Goal: Information Seeking & Learning: Learn about a topic

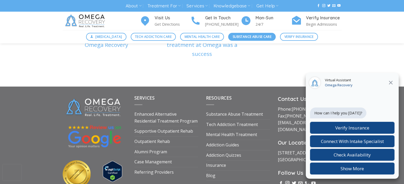
scroll to position [1982, 0]
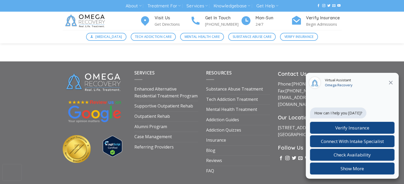
click at [392, 83] on icon "Close" at bounding box center [390, 83] width 6 height 6
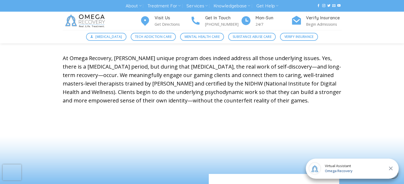
scroll to position [332, 0]
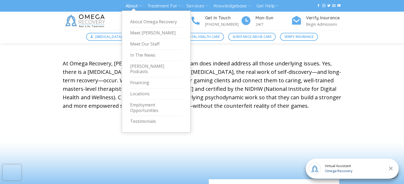
click at [138, 8] on link "About" at bounding box center [133, 6] width 16 height 10
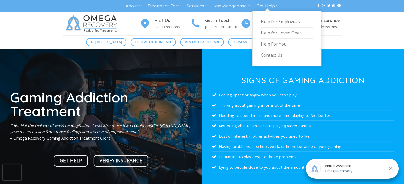
click at [269, 5] on link "Get Help" at bounding box center [267, 6] width 22 height 10
click at [276, 55] on link "Contact Us" at bounding box center [287, 55] width 52 height 11
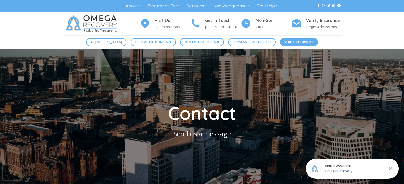
click at [301, 41] on span "Verify Insurance" at bounding box center [298, 42] width 29 height 5
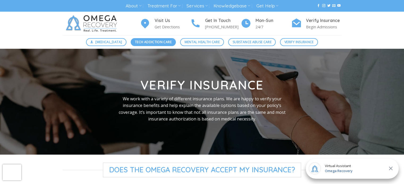
click at [147, 43] on span "Tech Addiction Care" at bounding box center [153, 42] width 37 height 5
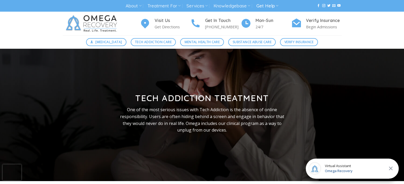
click at [261, 6] on link "Get Help" at bounding box center [267, 6] width 22 height 10
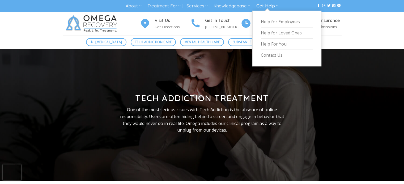
click at [272, 6] on link "Get Help" at bounding box center [267, 6] width 22 height 10
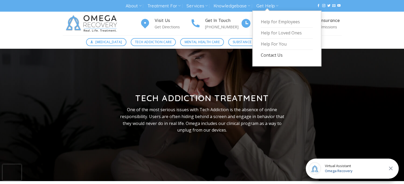
click at [273, 52] on link "Contact Us" at bounding box center [287, 55] width 52 height 11
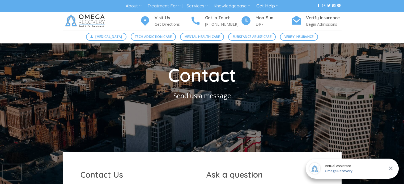
scroll to position [34, 0]
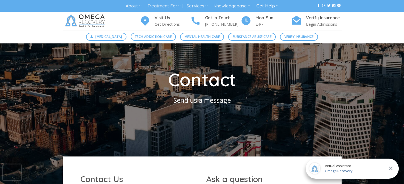
click at [274, 7] on link "Get Help" at bounding box center [267, 6] width 22 height 10
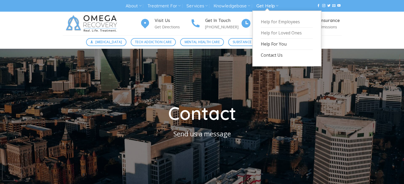
click at [271, 41] on link "Help For You" at bounding box center [287, 44] width 52 height 11
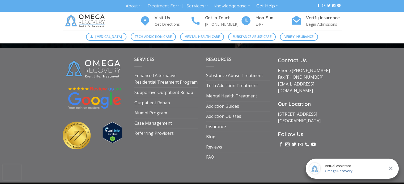
scroll to position [366, 0]
click at [218, 122] on link "Addiction Quizzes" at bounding box center [223, 117] width 35 height 10
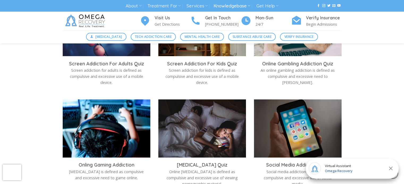
scroll to position [548, 0]
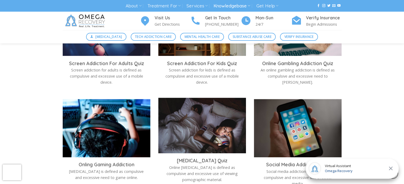
click at [188, 127] on img at bounding box center [202, 127] width 88 height 58
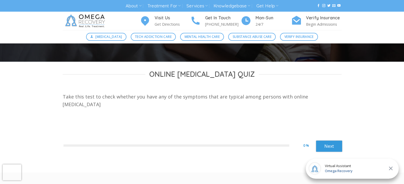
scroll to position [121, 0]
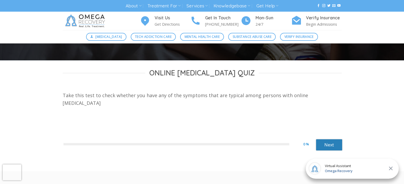
click at [330, 150] on link "Next" at bounding box center [328, 145] width 27 height 12
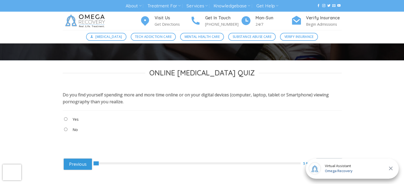
scroll to position [123, 0]
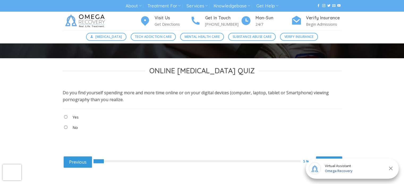
click at [332, 160] on div "Virtual Assistant Omega Recovery" at bounding box center [351, 169] width 93 height 20
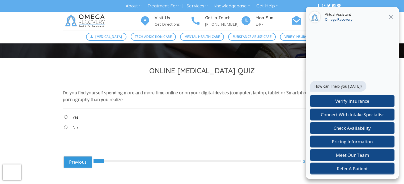
click at [393, 18] on icon "Close" at bounding box center [390, 17] width 6 height 6
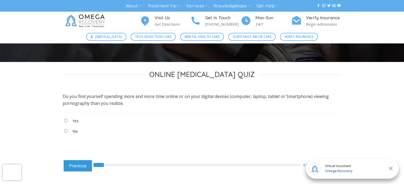
scroll to position [153, 0]
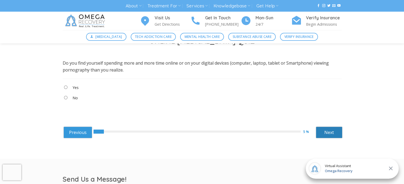
click at [330, 129] on link "Next" at bounding box center [328, 133] width 27 height 12
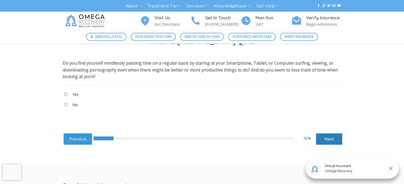
click at [339, 140] on link "Next" at bounding box center [328, 139] width 27 height 12
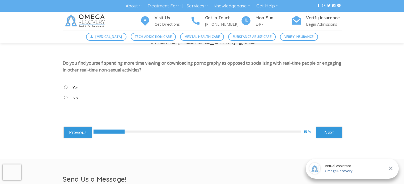
click at [66, 95] on "No" at bounding box center [202, 99] width 279 height 9
click at [70, 97] on "No" at bounding box center [202, 99] width 279 height 9
click at [69, 98] on "No" at bounding box center [202, 99] width 279 height 9
click at [326, 132] on link "Next" at bounding box center [328, 133] width 27 height 12
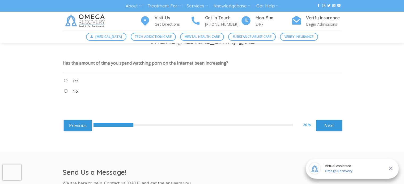
click at [69, 91] on "No" at bounding box center [202, 92] width 279 height 9
click at [331, 124] on link "Next" at bounding box center [328, 126] width 27 height 12
click at [326, 128] on link "Next" at bounding box center [328, 126] width 27 height 12
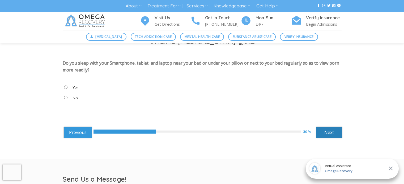
click at [322, 133] on link "Next" at bounding box center [328, 133] width 27 height 12
